Goal: Information Seeking & Learning: Find specific fact

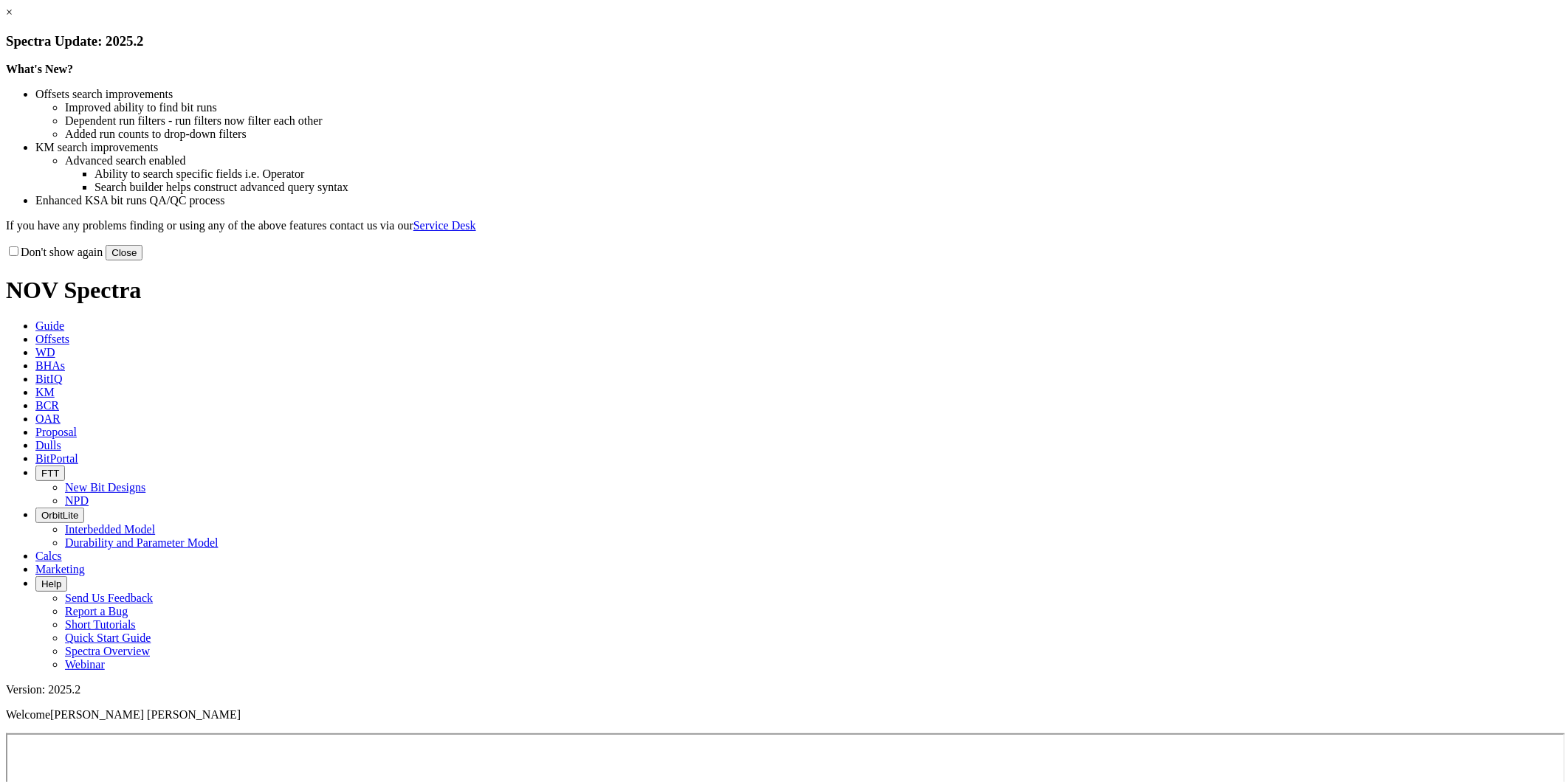
click at [142, 261] on button "Close" at bounding box center [124, 252] width 37 height 16
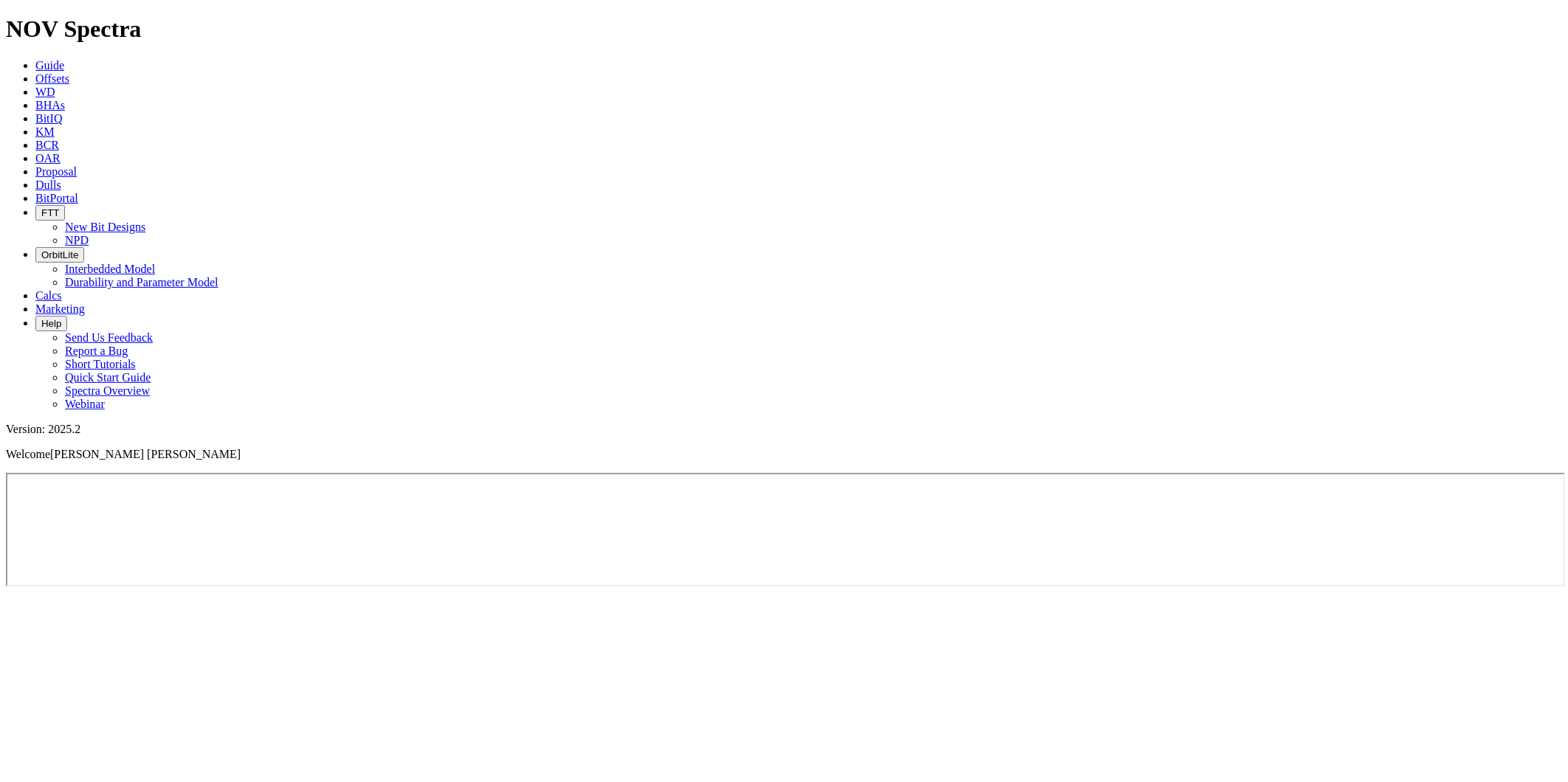
click at [69, 72] on span "Offsets" at bounding box center [52, 78] width 34 height 12
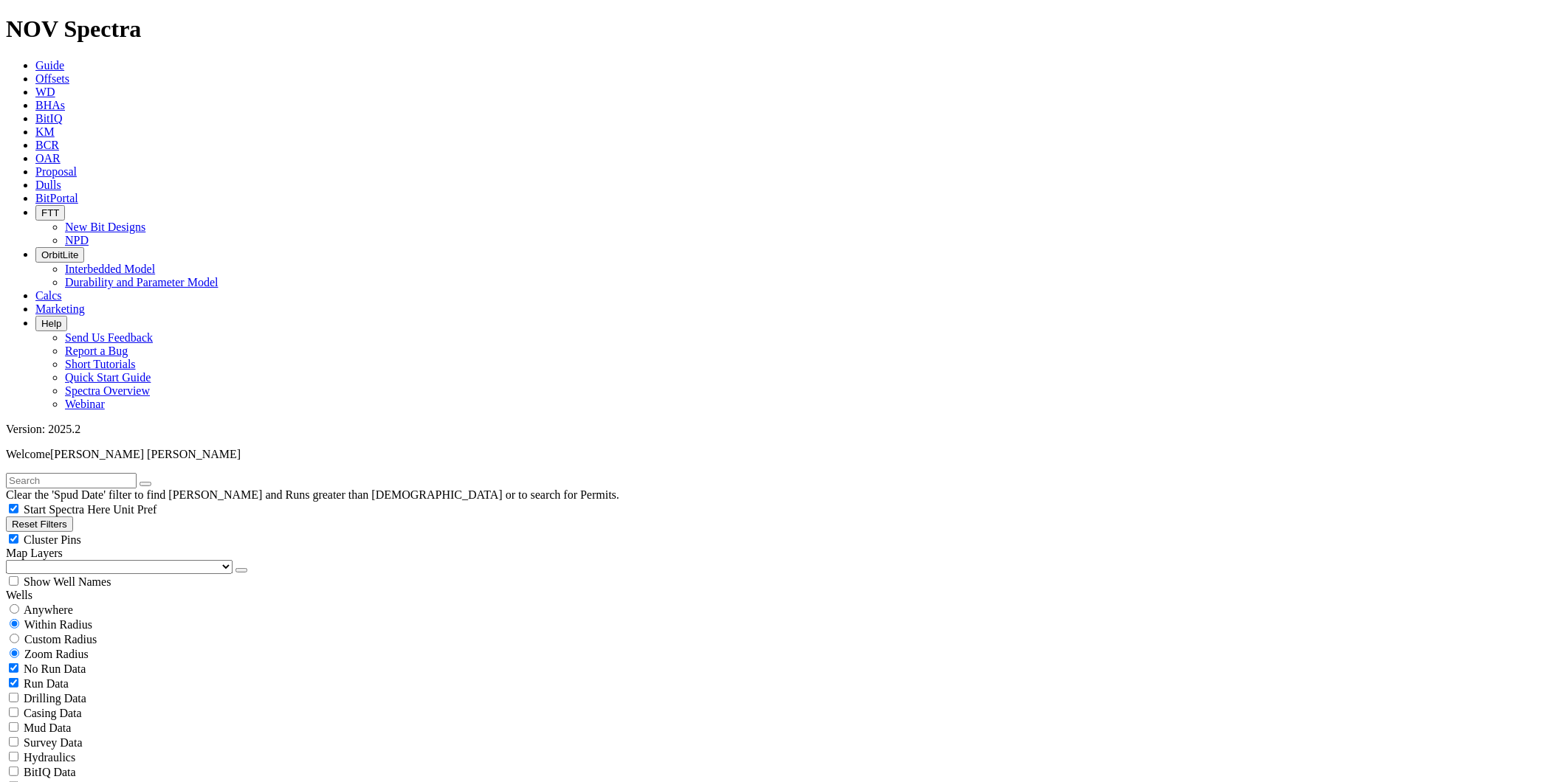
click at [136, 473] on input "text" at bounding box center [71, 480] width 131 height 16
paste input "A202405"
type input "A202405"
click at [166, 482] on button "submit" at bounding box center [160, 484] width 12 height 5
click at [73, 517] on button "Reset Filters" at bounding box center [39, 524] width 67 height 16
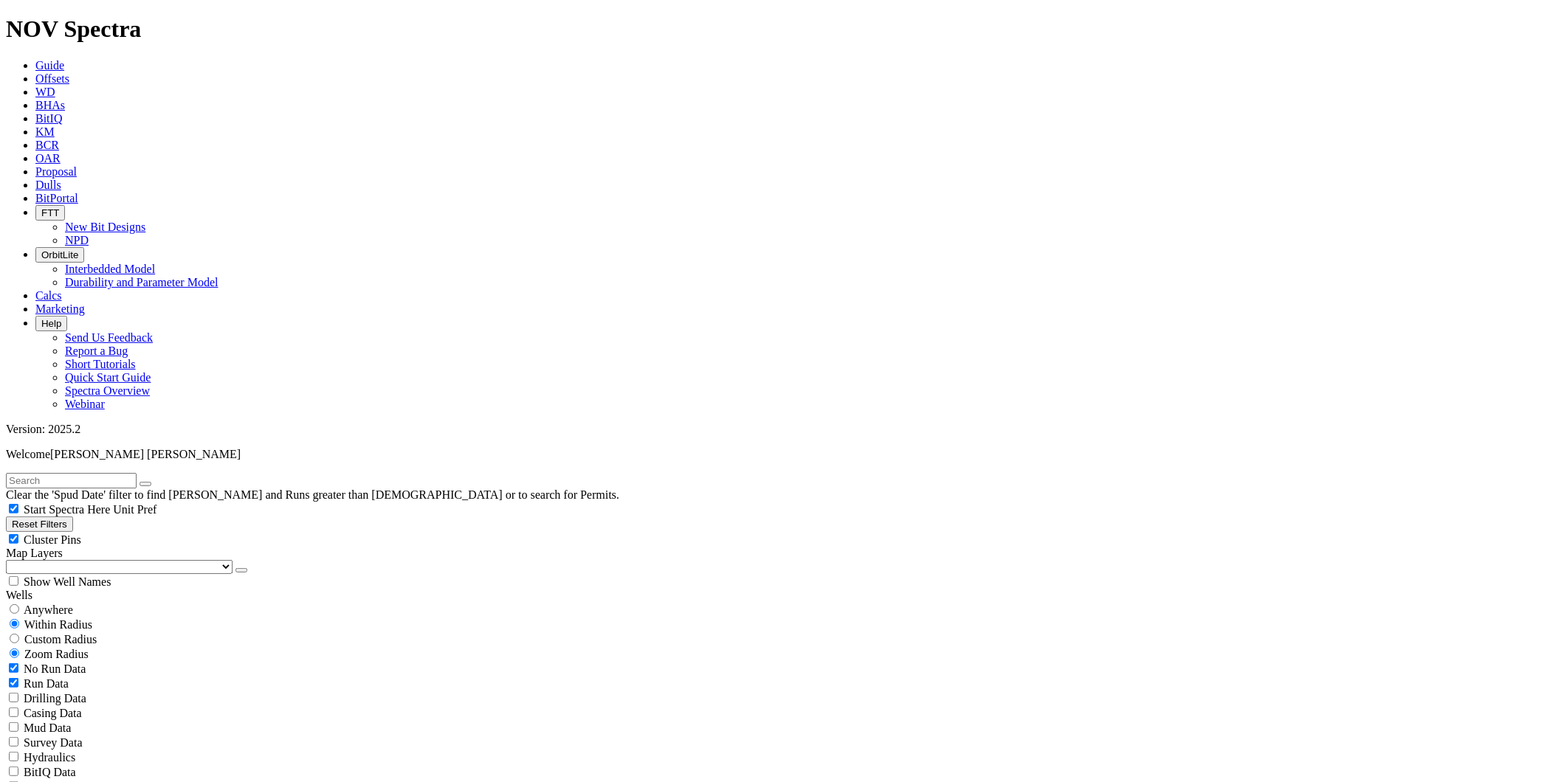
click at [104, 473] on input "text" at bounding box center [71, 480] width 131 height 16
click at [31, 473] on input "text" at bounding box center [71, 480] width 131 height 16
paste input "A202405"
type input "A202405"
click at [166, 482] on button "submit" at bounding box center [160, 484] width 12 height 5
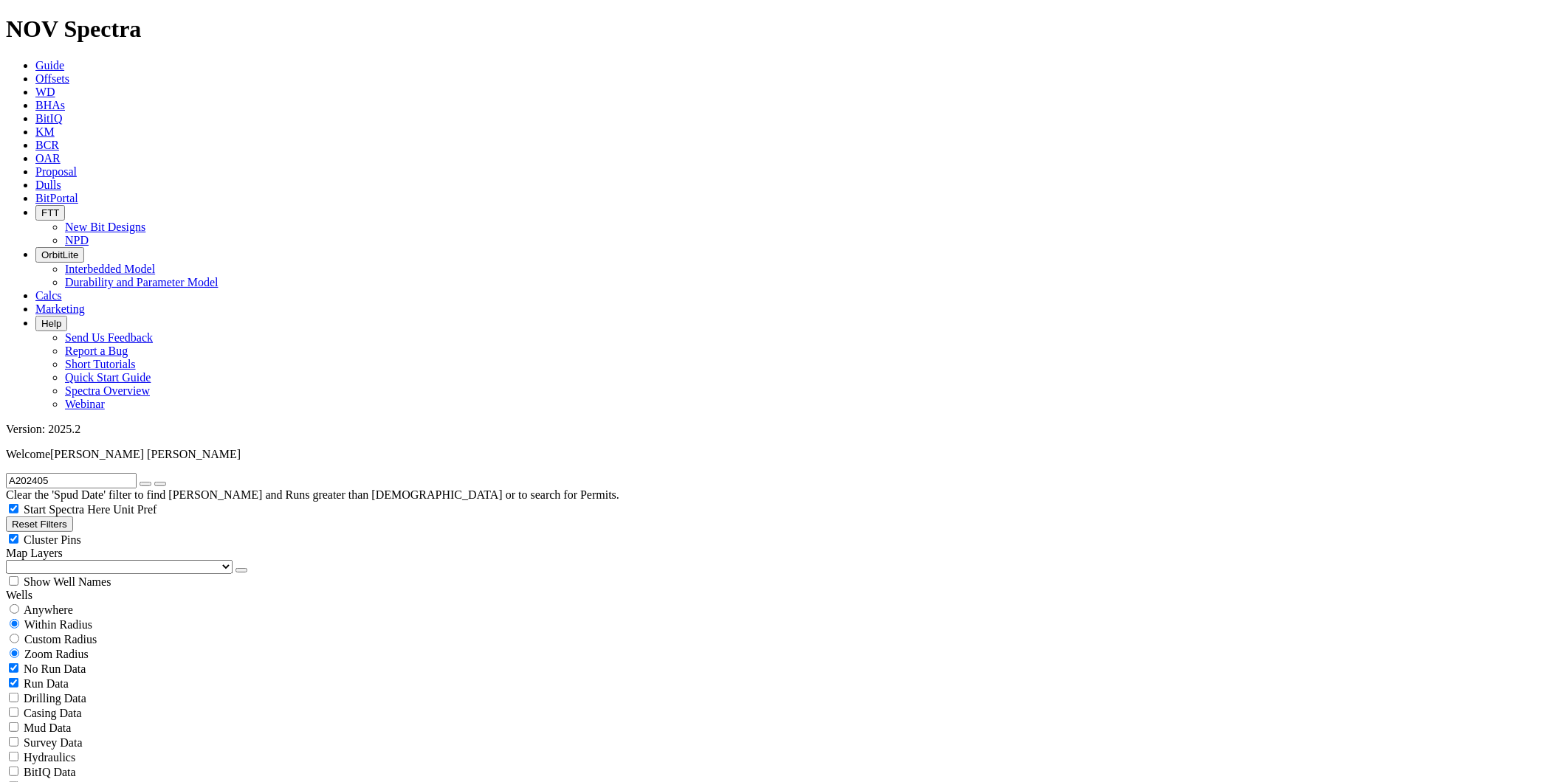
click at [30, 603] on div "Anywhere" at bounding box center [783, 610] width 1556 height 15
radio input "true"
radio input "false"
click at [20, 604] on input "radio" at bounding box center [14, 609] width 9 height 9
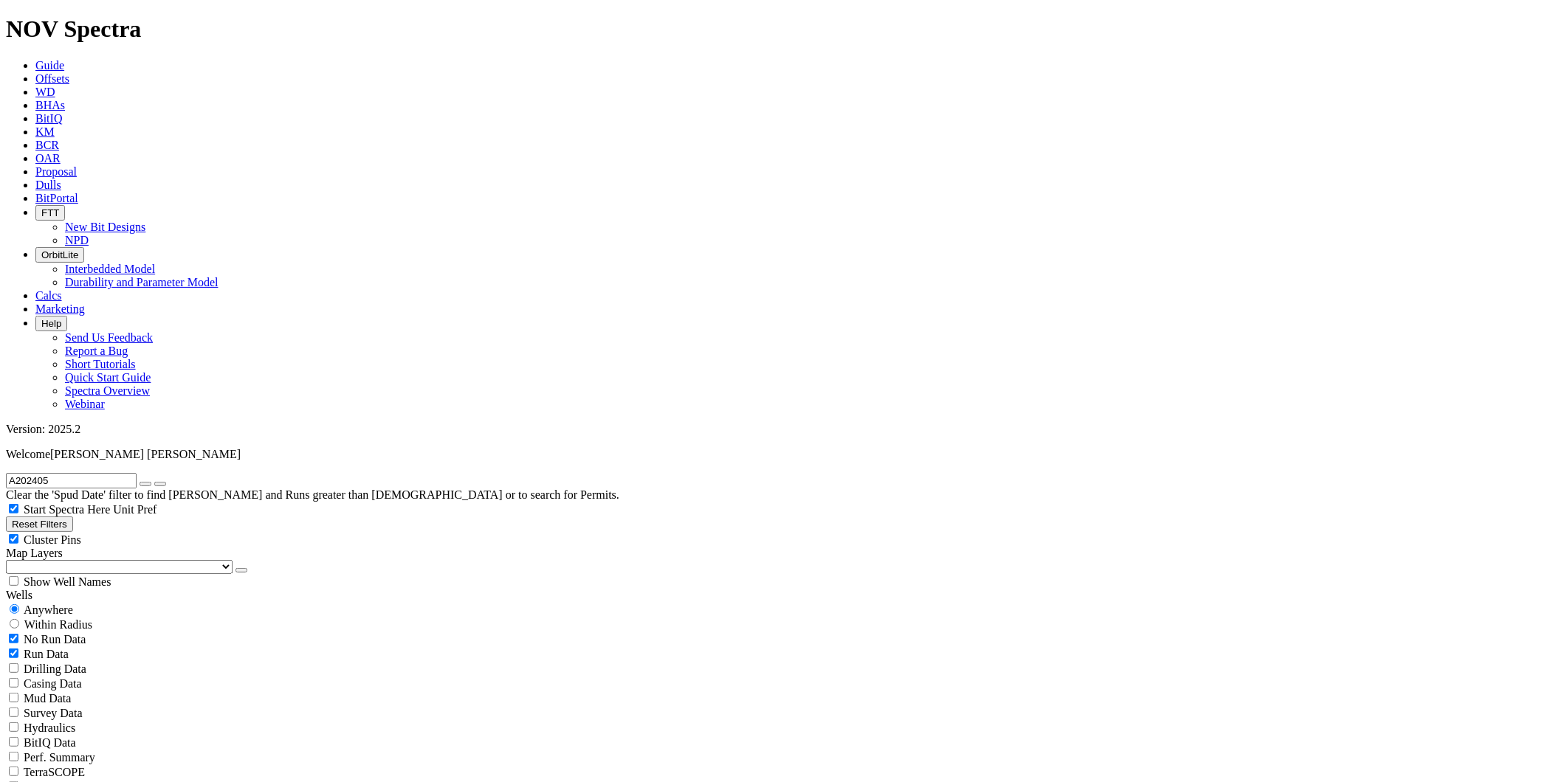
click at [24, 632] on div "No Run Data" at bounding box center [783, 639] width 1556 height 15
checkbox input "false"
radio input "false"
radio input "true"
click at [98, 473] on div "A202405 Clear the 'Spud Date' filter to find [PERSON_NAME] and Runs greater tha…" at bounding box center [783, 487] width 1556 height 29
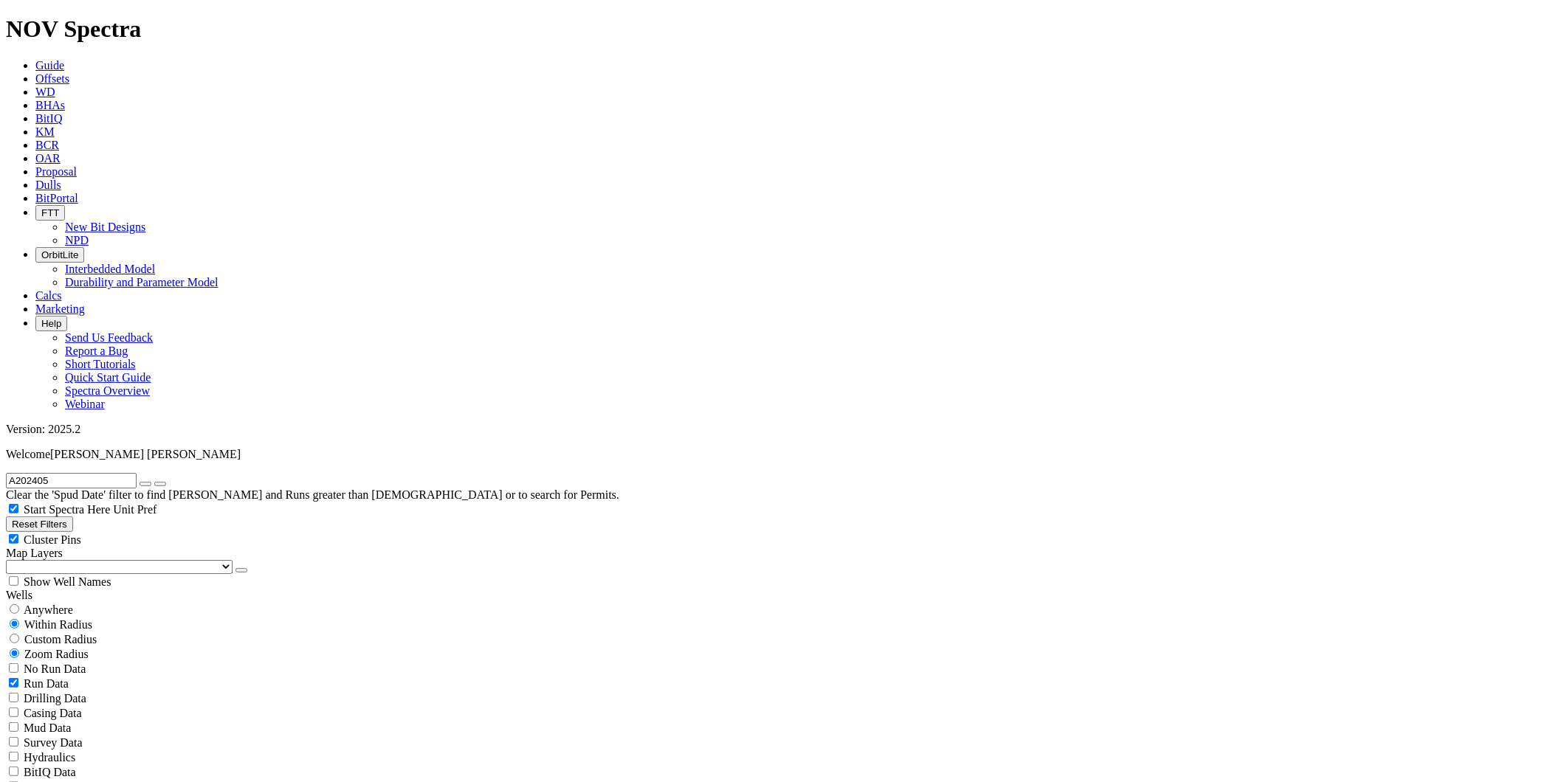
click at [98, 473] on input "A202405" at bounding box center [71, 480] width 131 height 16
click at [146, 484] on icon "button" at bounding box center [146, 484] width 0 height 0
click at [99, 473] on input "text" at bounding box center [71, 480] width 131 height 16
paste input "CDPFX1213S"
type input "CDPFX1213S"
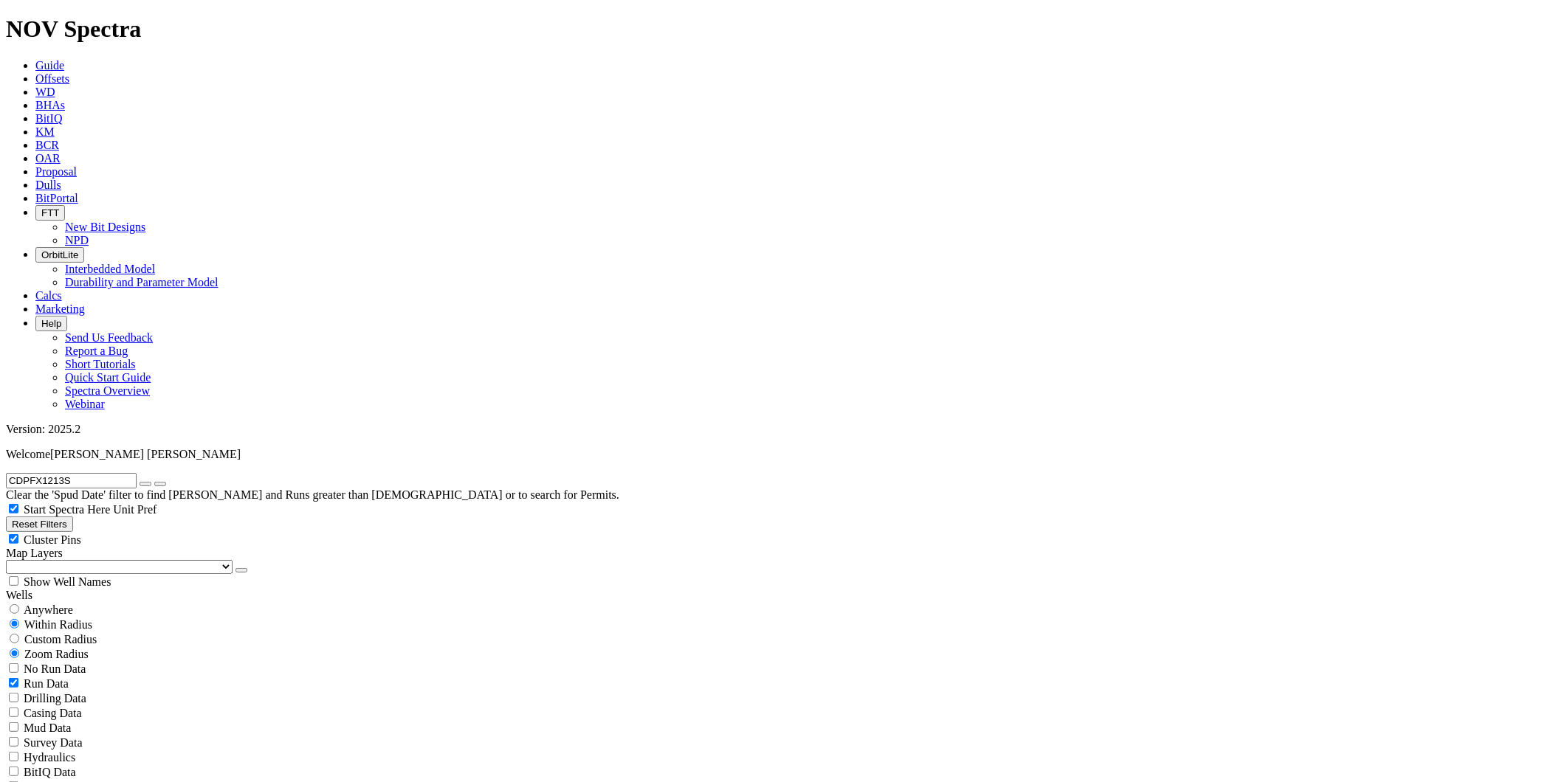
click at [160, 484] on icon "submit" at bounding box center [160, 484] width 0 height 0
select select "? number:8.5 ?"
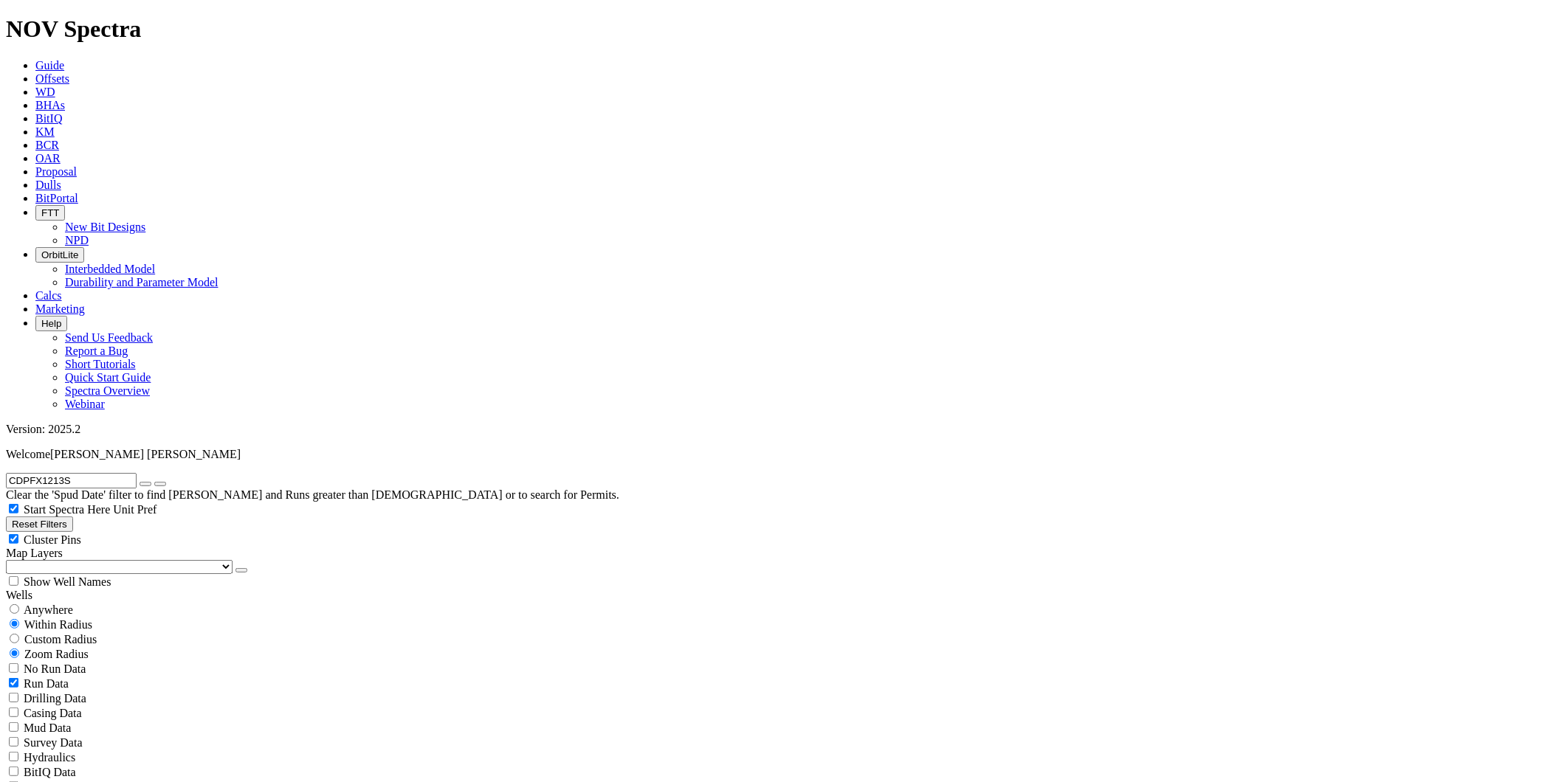
click at [20, 661] on div "No Run Data" at bounding box center [783, 669] width 1556 height 15
checkbox input "true"
select select
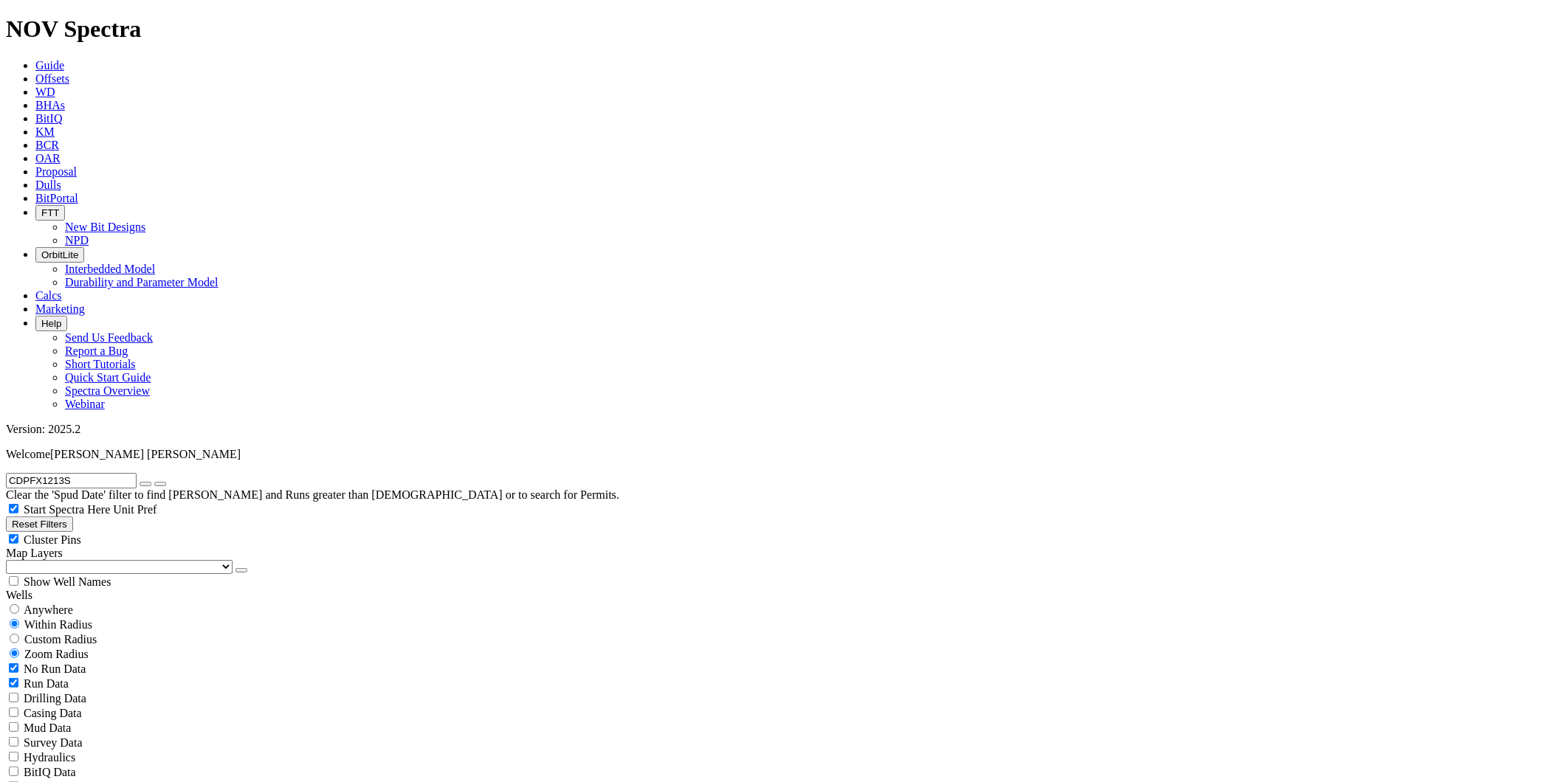
select select
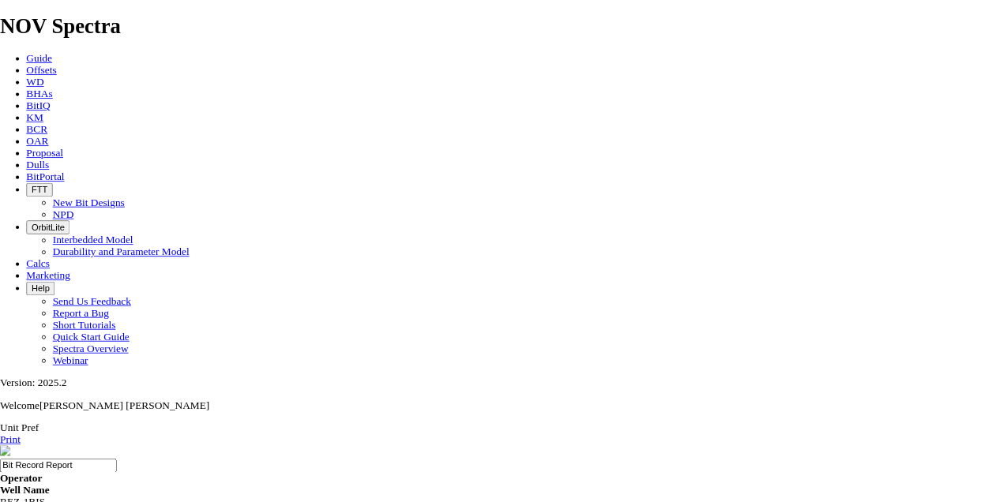
scroll to position [688, 0]
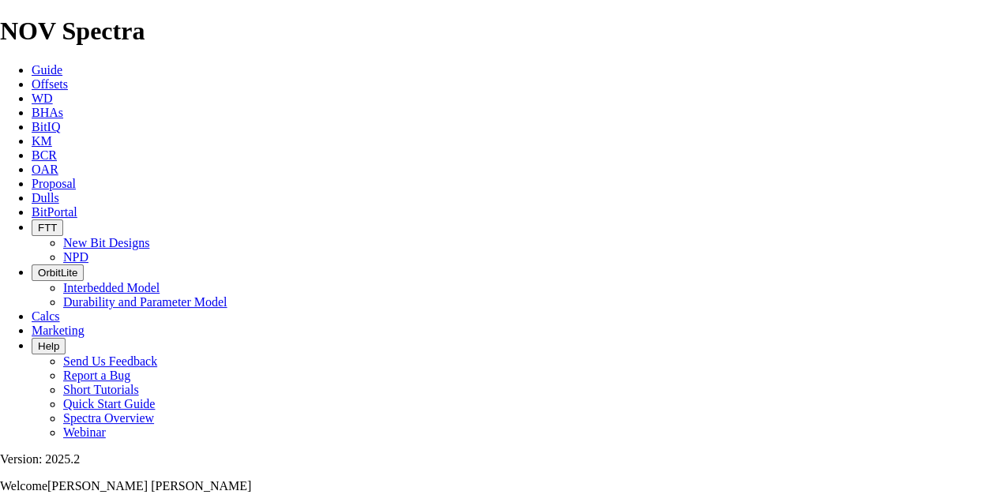
drag, startPoint x: 888, startPoint y: 324, endPoint x: 542, endPoint y: 341, distance: 346.4
drag, startPoint x: 542, startPoint y: 341, endPoint x: 588, endPoint y: 408, distance: 81.3
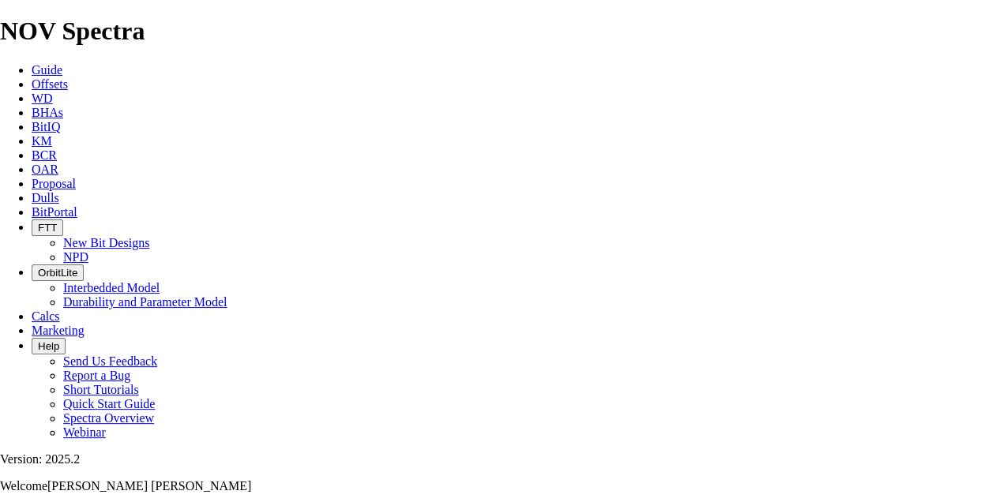
scroll to position [56, 0]
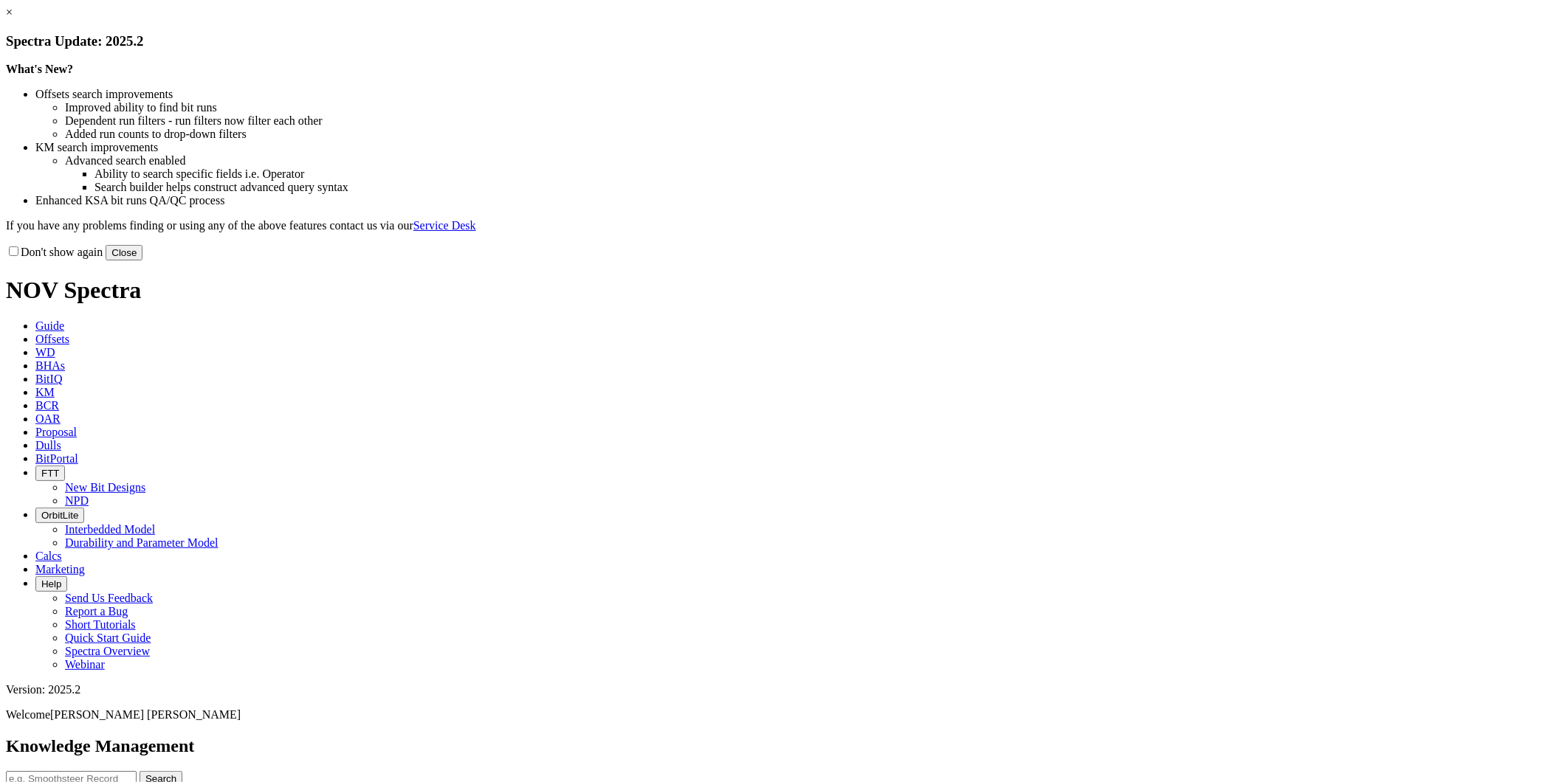
click at [1058, 261] on div "Don't show again Close" at bounding box center [783, 252] width 1556 height 16
click at [142, 261] on button "Close" at bounding box center [124, 252] width 37 height 16
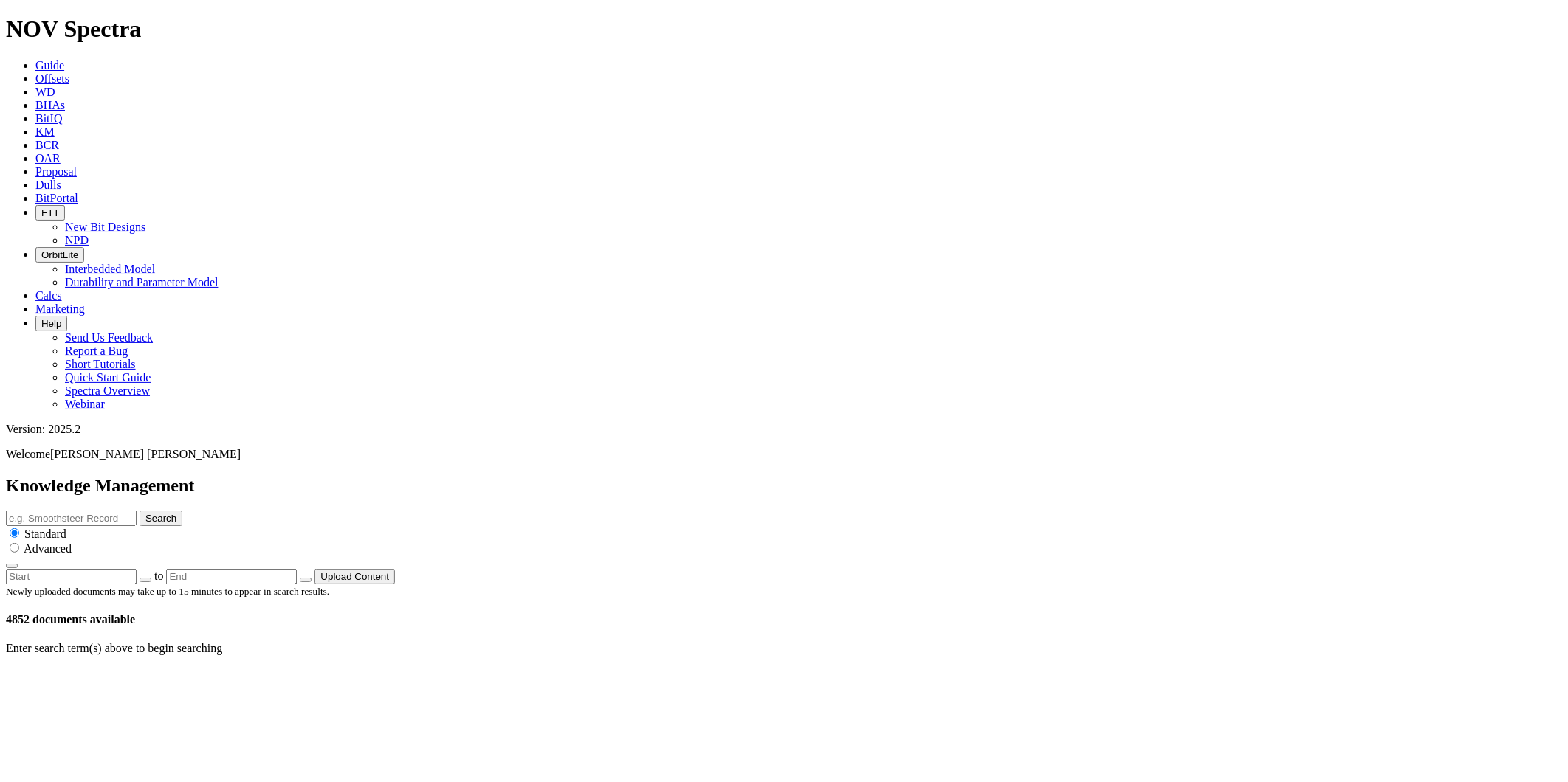
click at [136, 511] on input "text" at bounding box center [71, 519] width 131 height 16
type input "coring geothermal"
click at [139, 511] on button "Search" at bounding box center [161, 519] width 43 height 16
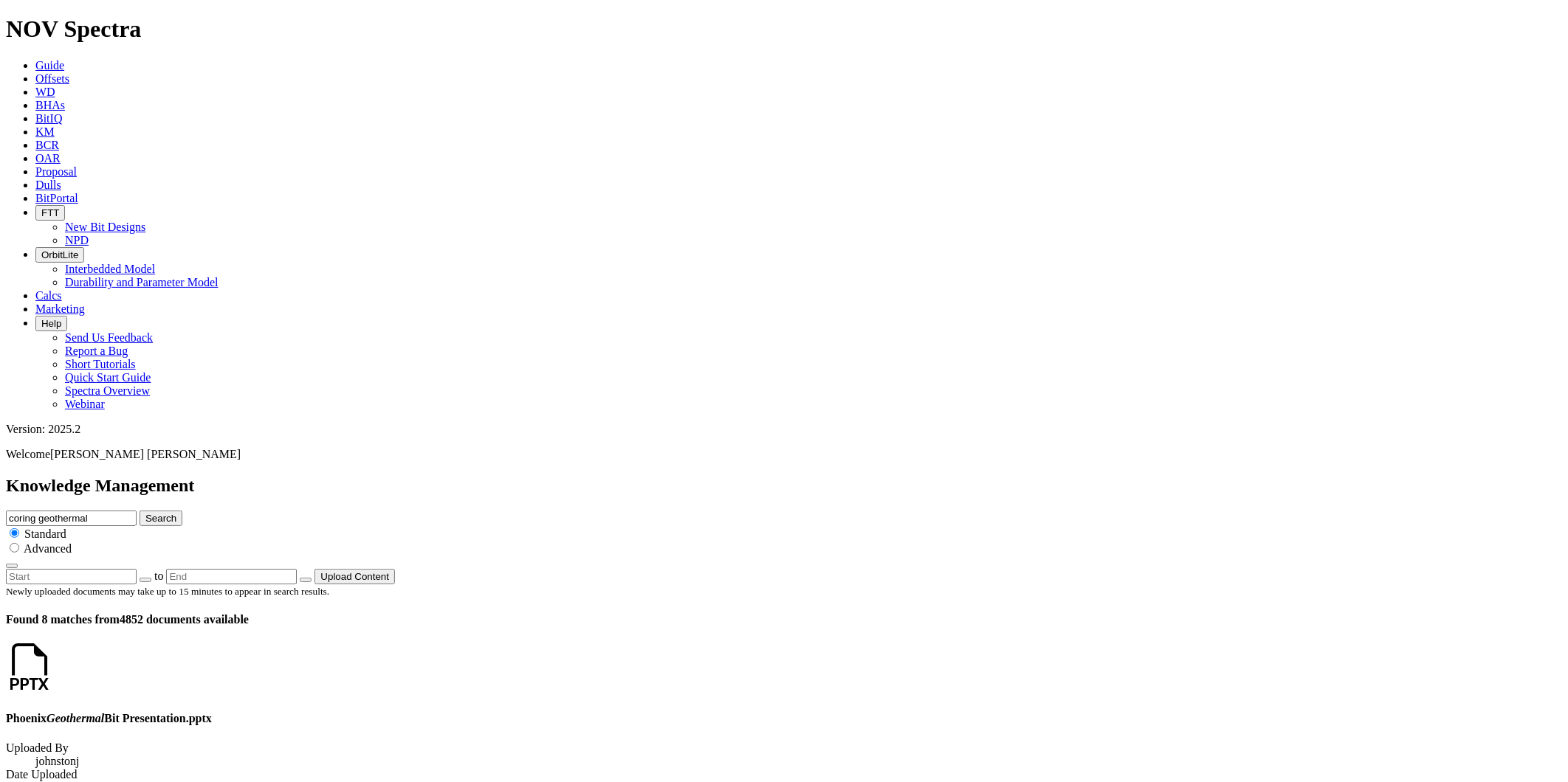
scroll to position [1691, 0]
click at [136, 511] on input "coring geothermal" at bounding box center [71, 519] width 131 height 16
type input "coring"
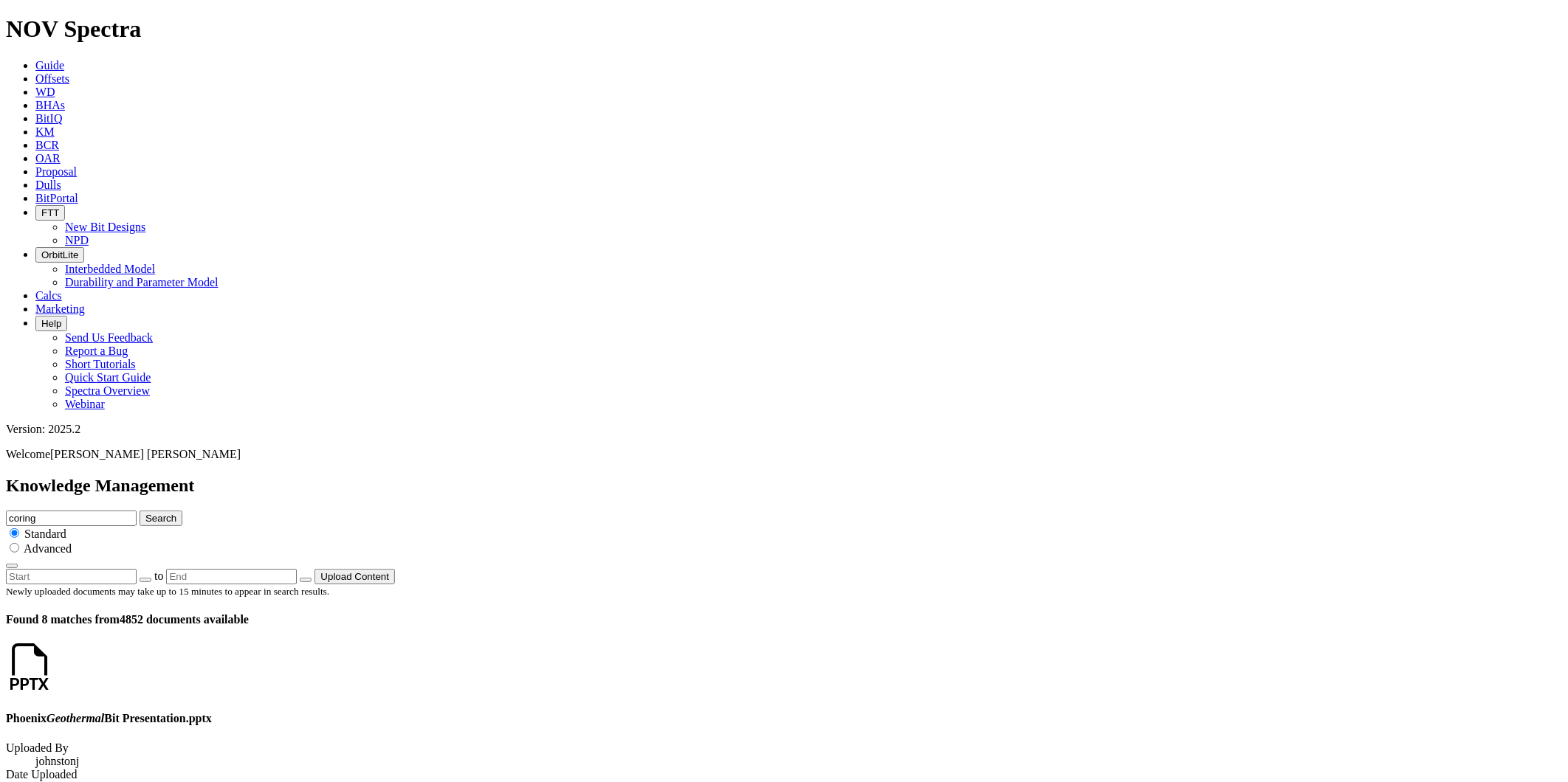
click at [182, 511] on button "Search" at bounding box center [161, 519] width 43 height 16
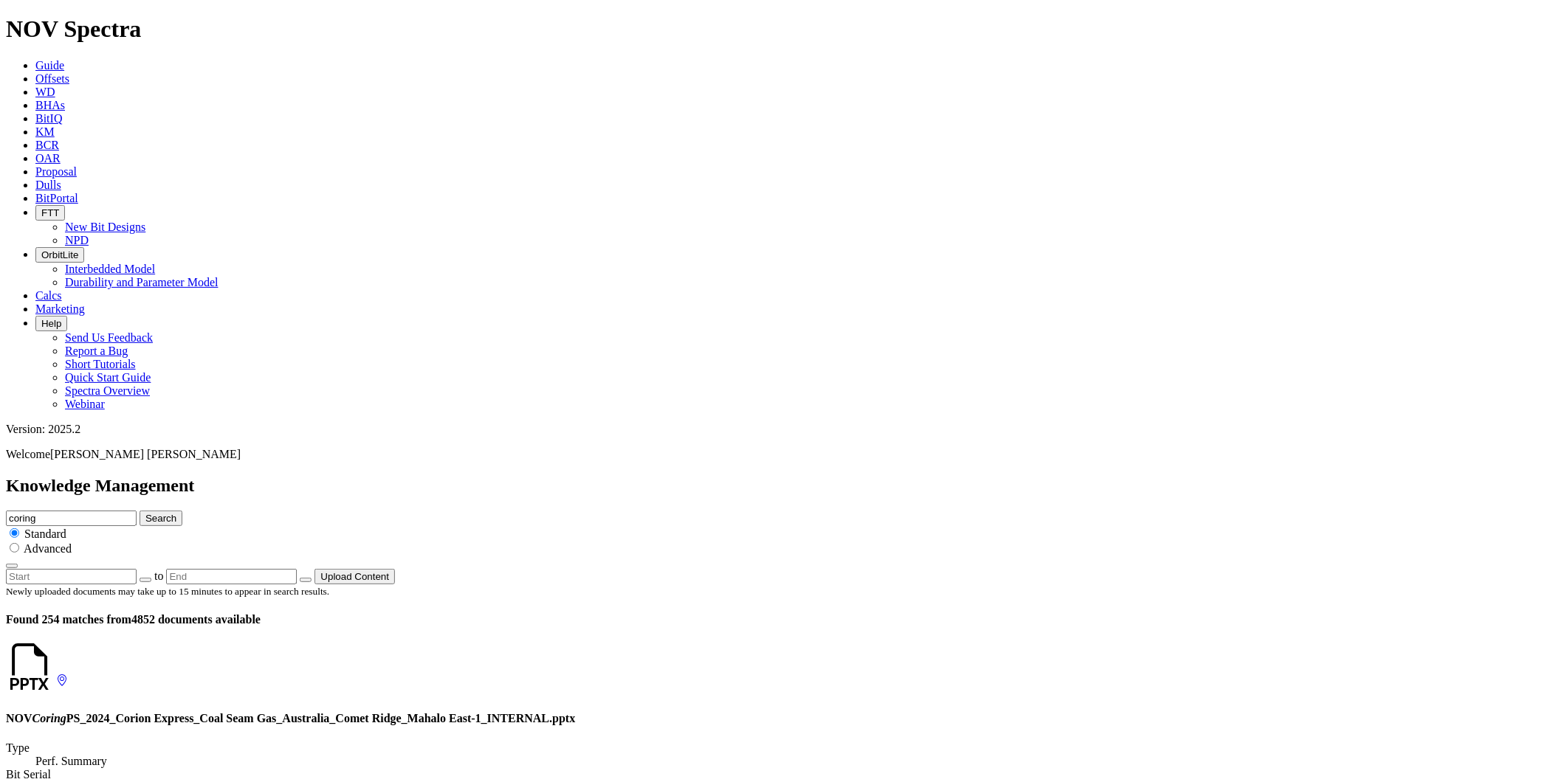
scroll to position [2646, 0]
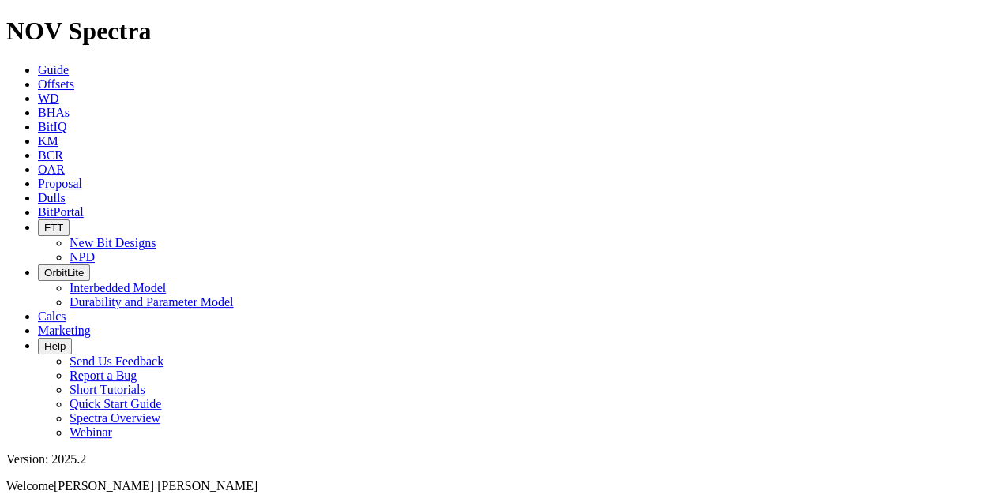
scroll to position [3686, 0]
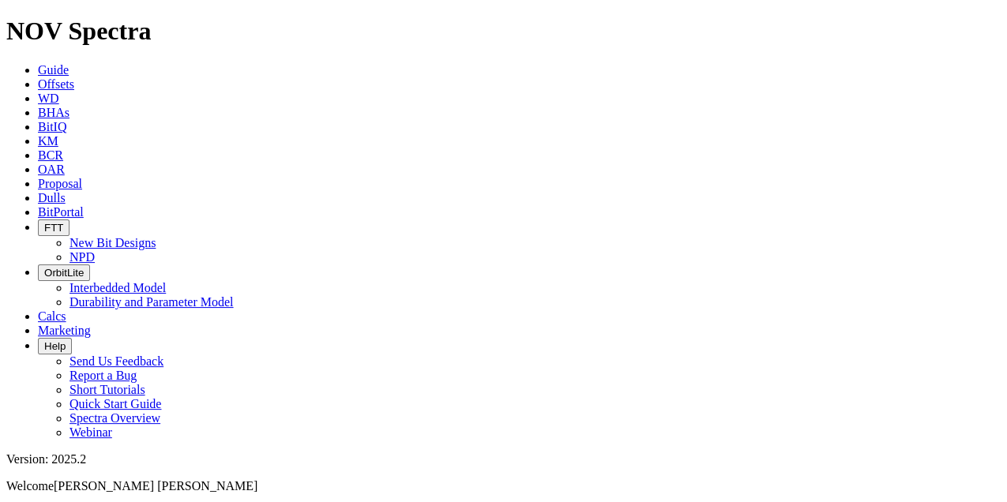
type input "coring geothermal"
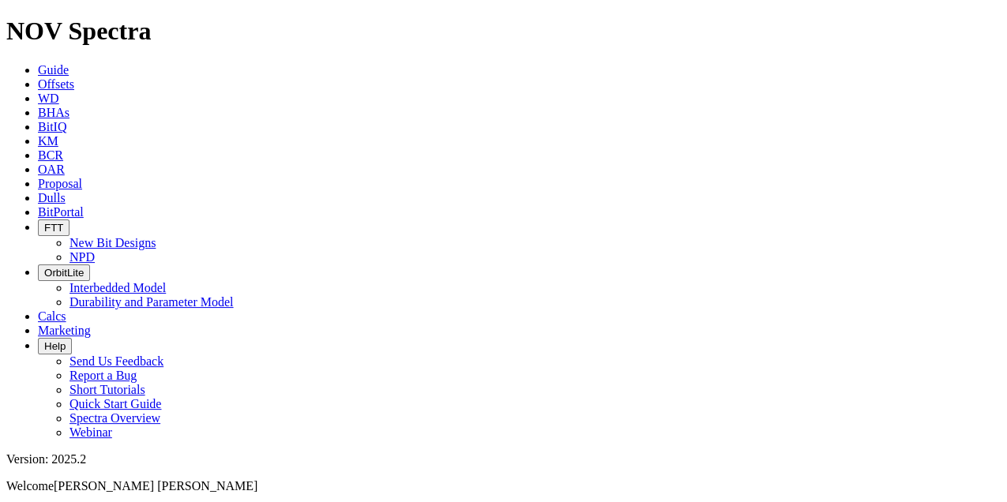
type input "geothermal coring"
type input "geothermal"
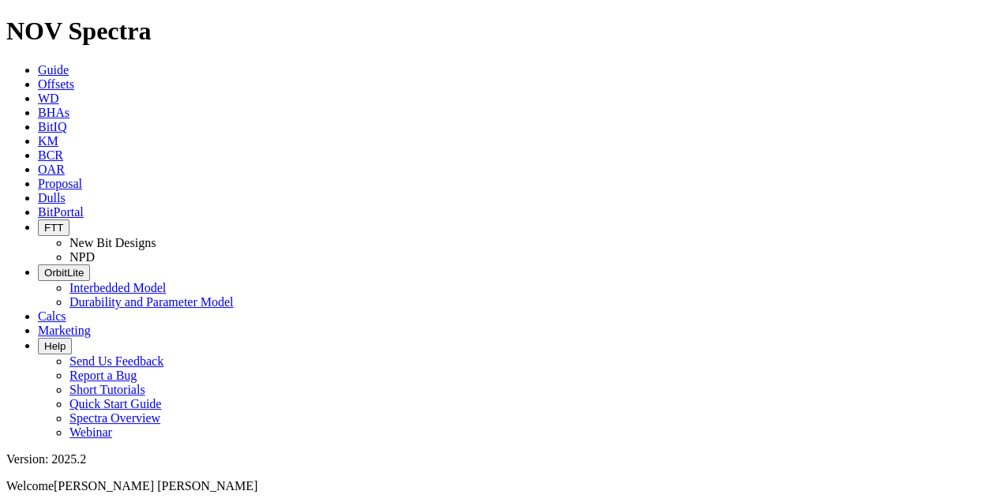
scroll to position [1194, 0]
